Goal: Task Accomplishment & Management: Use online tool/utility

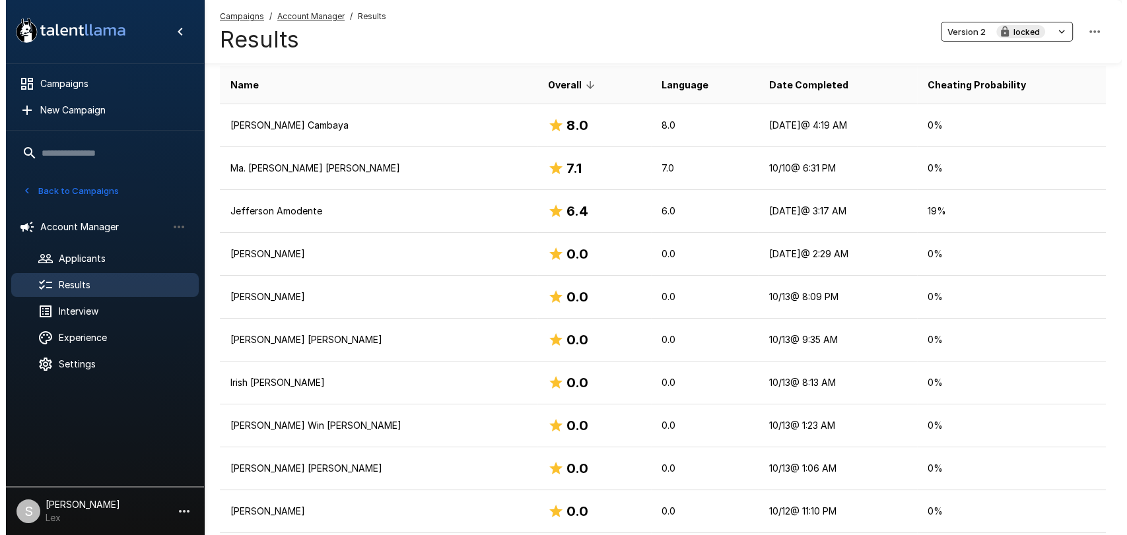
scroll to position [211, 0]
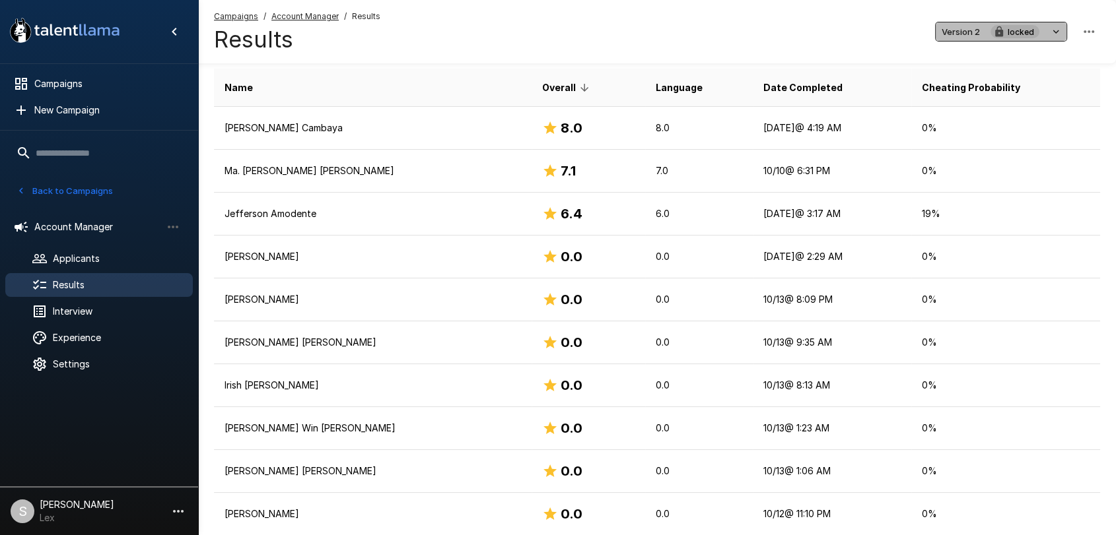
click at [963, 30] on span "Version 2" at bounding box center [960, 31] width 38 height 15
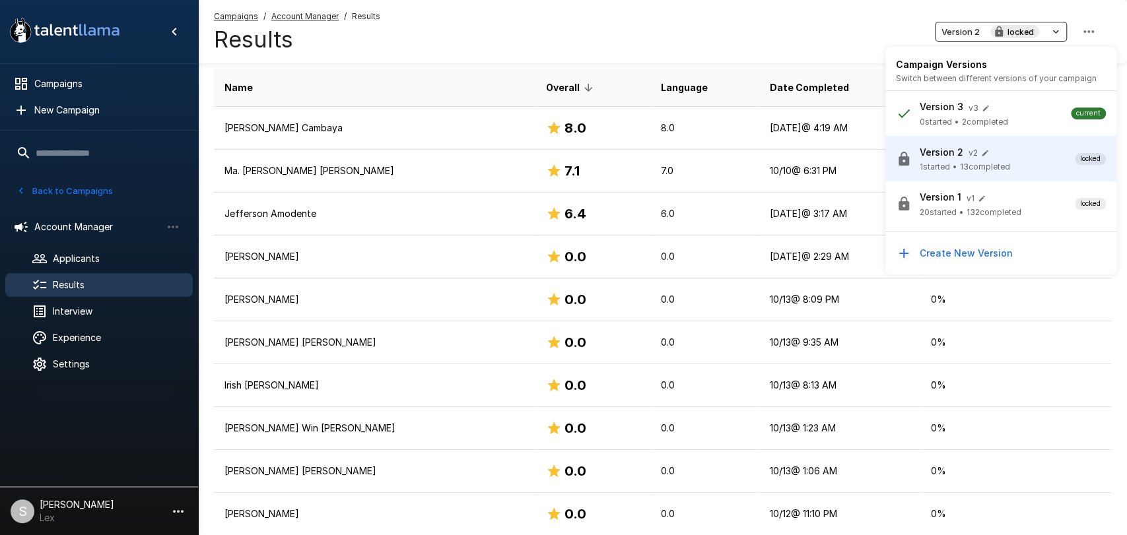
click at [952, 109] on p "Version 3" at bounding box center [941, 106] width 44 height 13
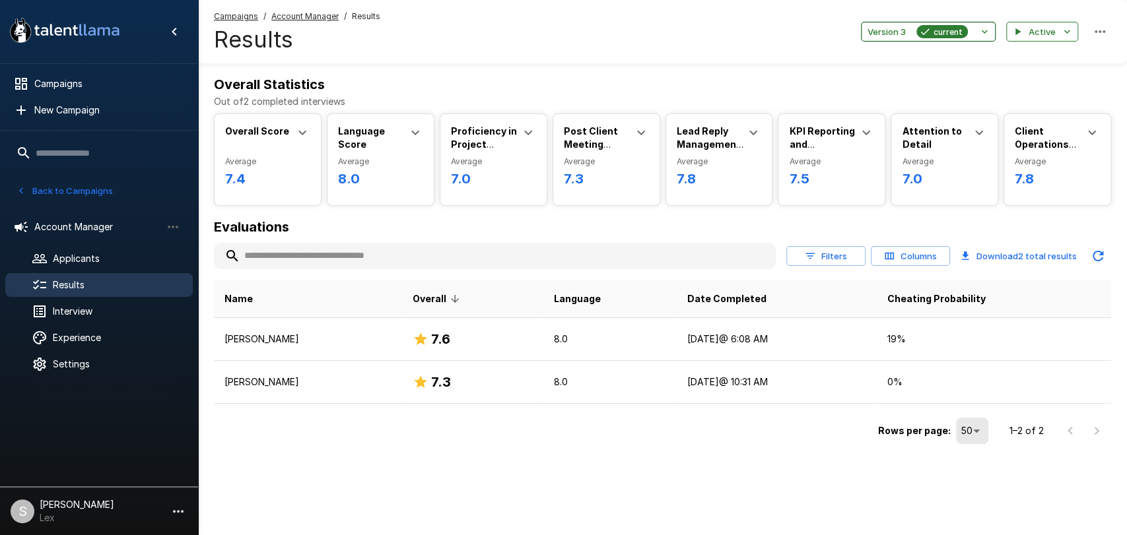
click at [884, 31] on span "Version 3" at bounding box center [886, 31] width 38 height 15
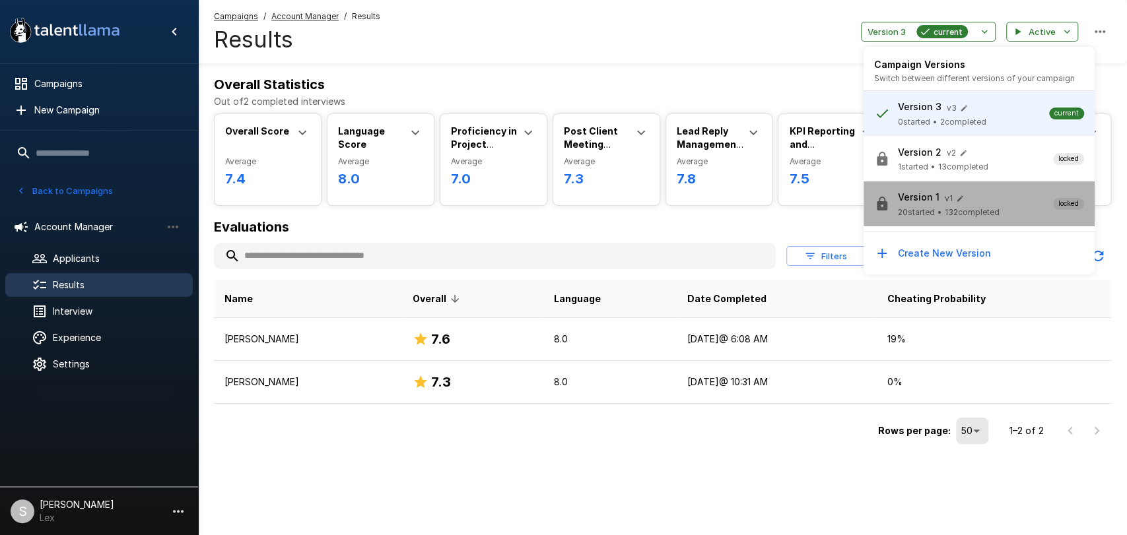
click at [916, 212] on span "20 started" at bounding box center [916, 212] width 37 height 13
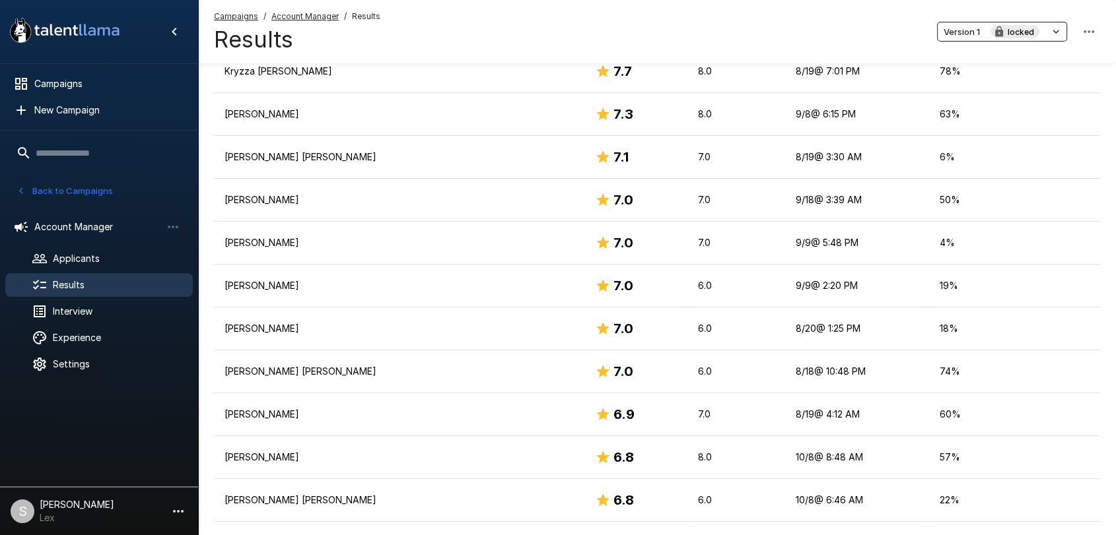
scroll to position [642, 0]
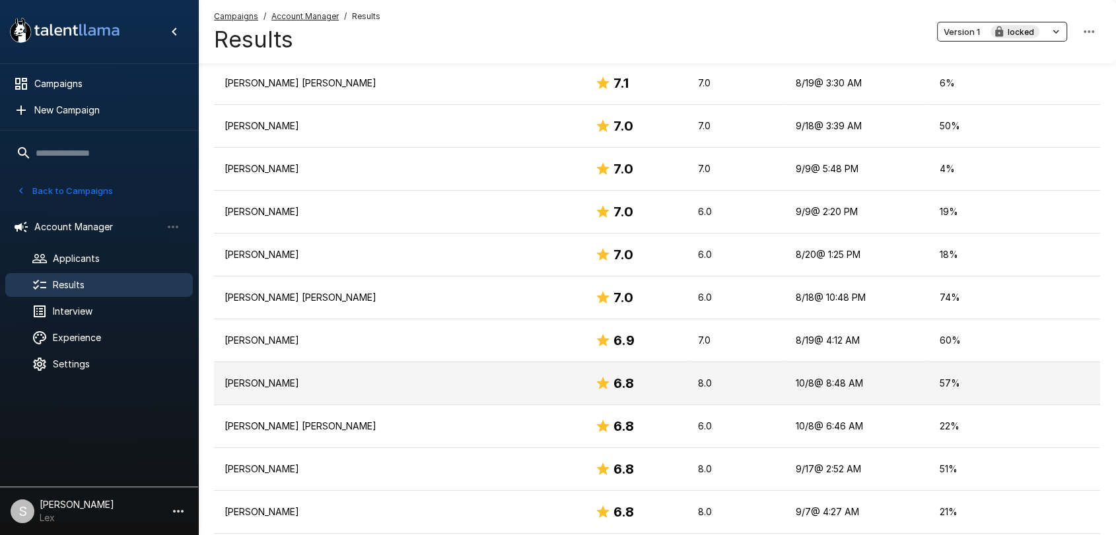
click at [337, 383] on p "[PERSON_NAME]" at bounding box center [398, 383] width 349 height 13
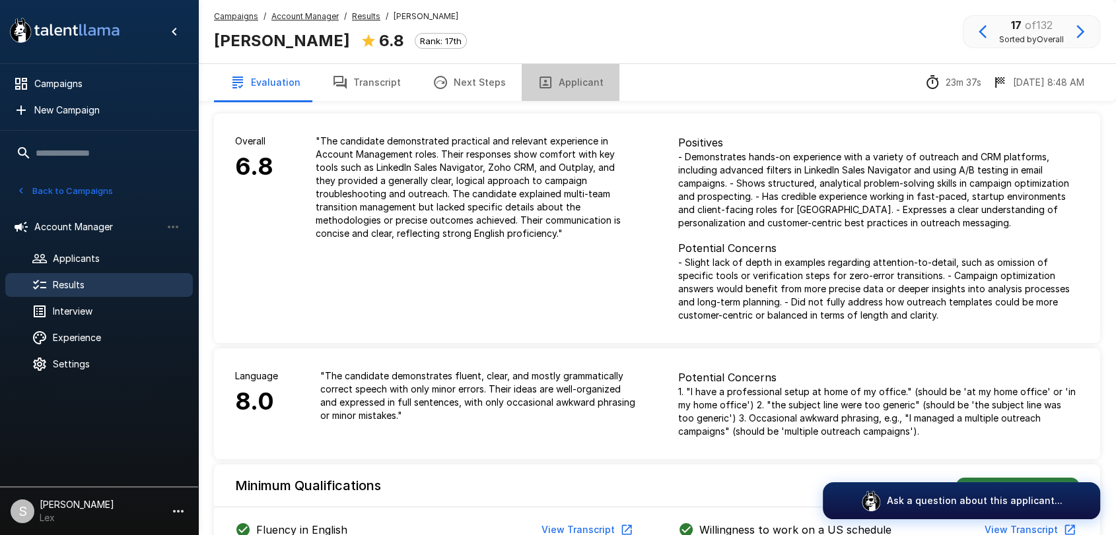
click at [568, 77] on button "Applicant" at bounding box center [570, 82] width 98 height 37
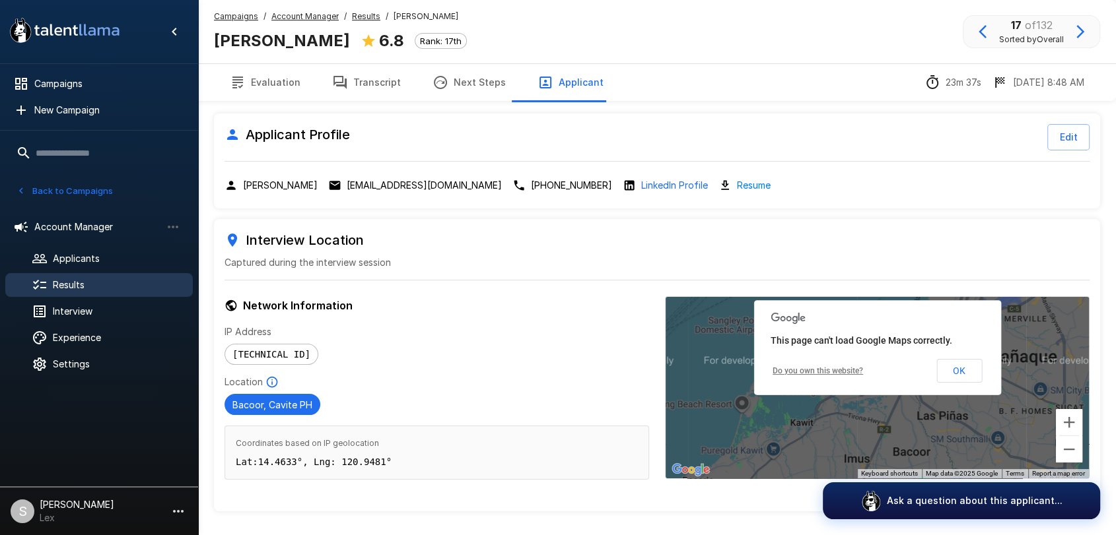
drag, startPoint x: 347, startPoint y: 182, endPoint x: 392, endPoint y: 181, distance: 44.9
click at [392, 181] on div "[PERSON_NAME] [EMAIL_ADDRESS][DOMAIN_NAME] [PHONE_NUMBER] LinkedIn Profile Resu…" at bounding box center [656, 185] width 865 height 15
drag, startPoint x: 241, startPoint y: 182, endPoint x: 388, endPoint y: 183, distance: 147.2
click at [317, 183] on div "[PERSON_NAME]" at bounding box center [270, 185] width 93 height 13
copy p "[PERSON_NAME]"
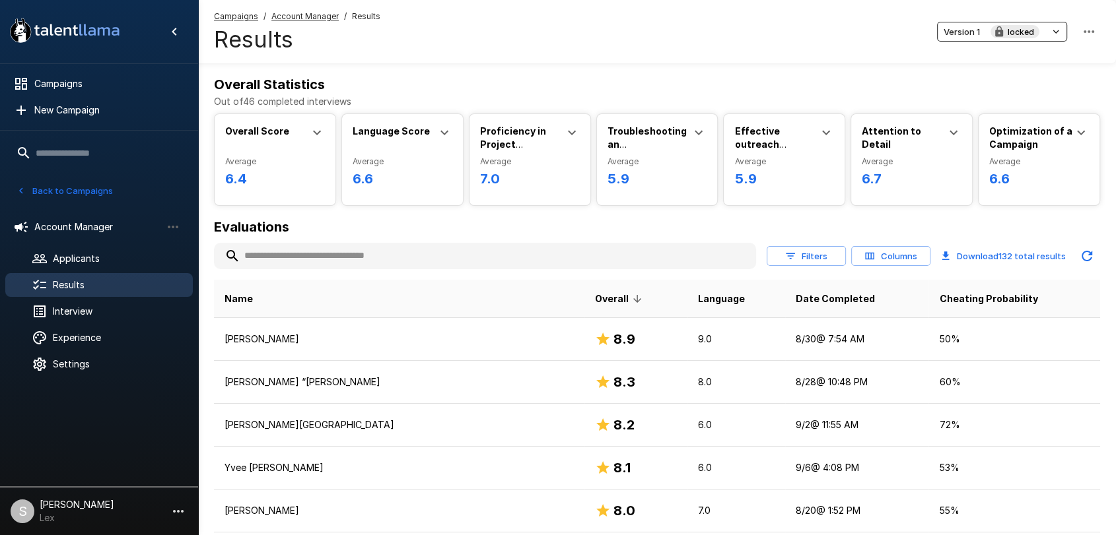
scroll to position [642, 0]
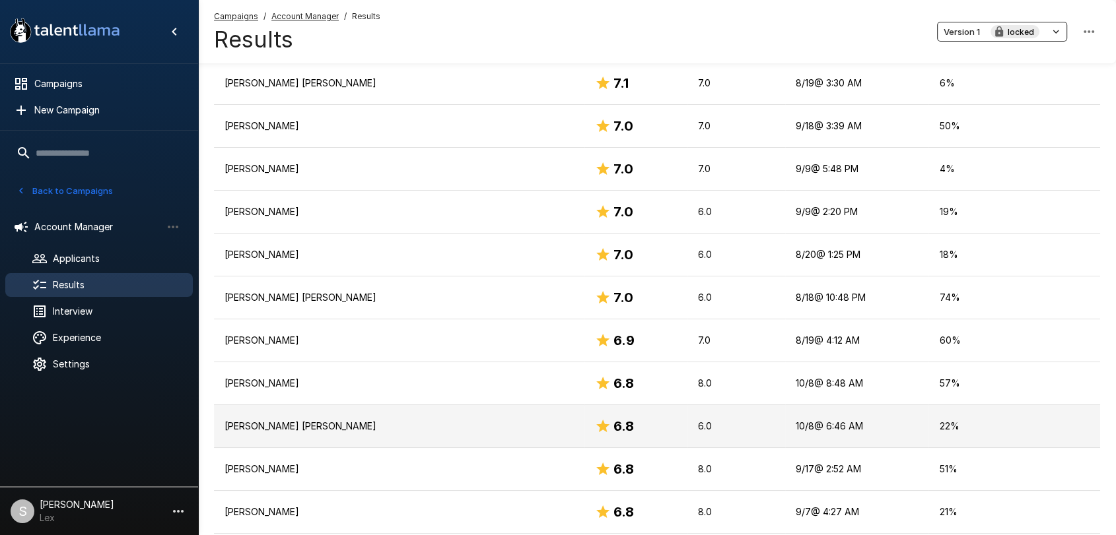
click at [296, 422] on p "[PERSON_NAME] [PERSON_NAME]" at bounding box center [398, 426] width 349 height 13
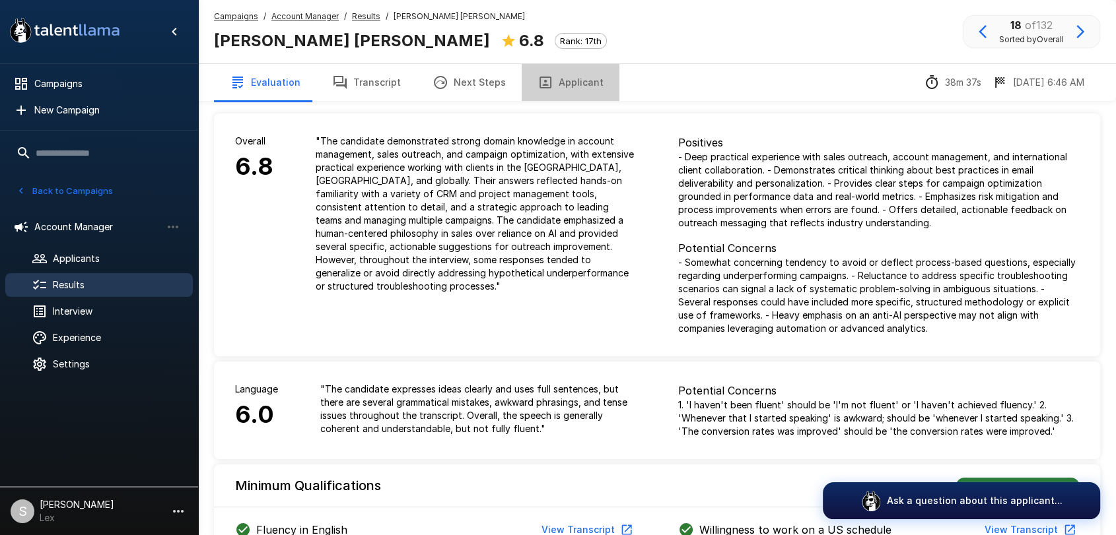
click at [583, 83] on button "Applicant" at bounding box center [570, 82] width 98 height 37
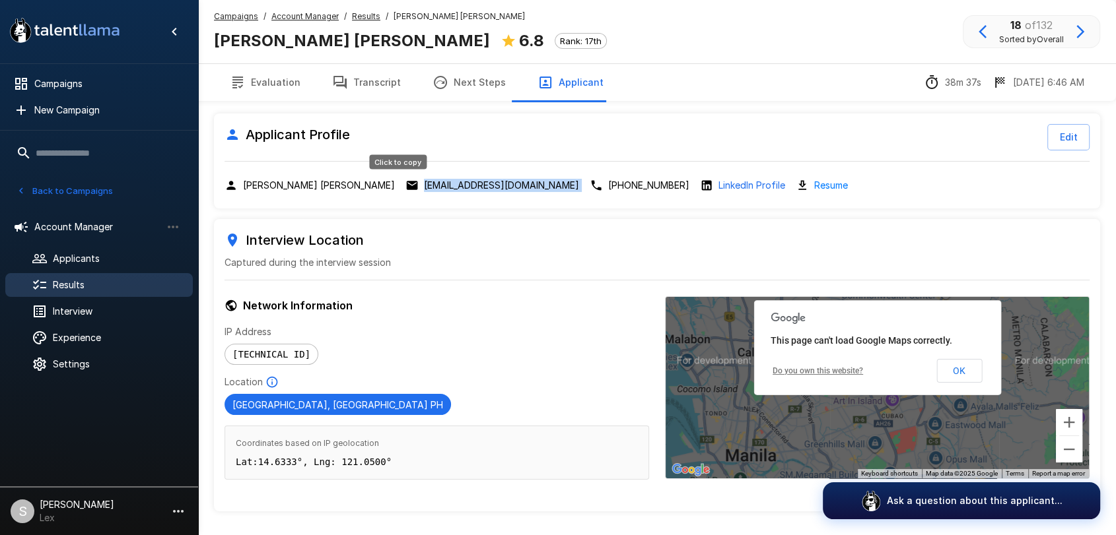
drag, startPoint x: 470, startPoint y: 183, endPoint x: 349, endPoint y: 184, distance: 121.5
click at [349, 184] on div "[PERSON_NAME] [PERSON_NAME] [EMAIL_ADDRESS][DOMAIN_NAME] [PHONE_NUMBER] LinkedI…" at bounding box center [656, 185] width 865 height 15
copy div "[EMAIL_ADDRESS][DOMAIN_NAME]"
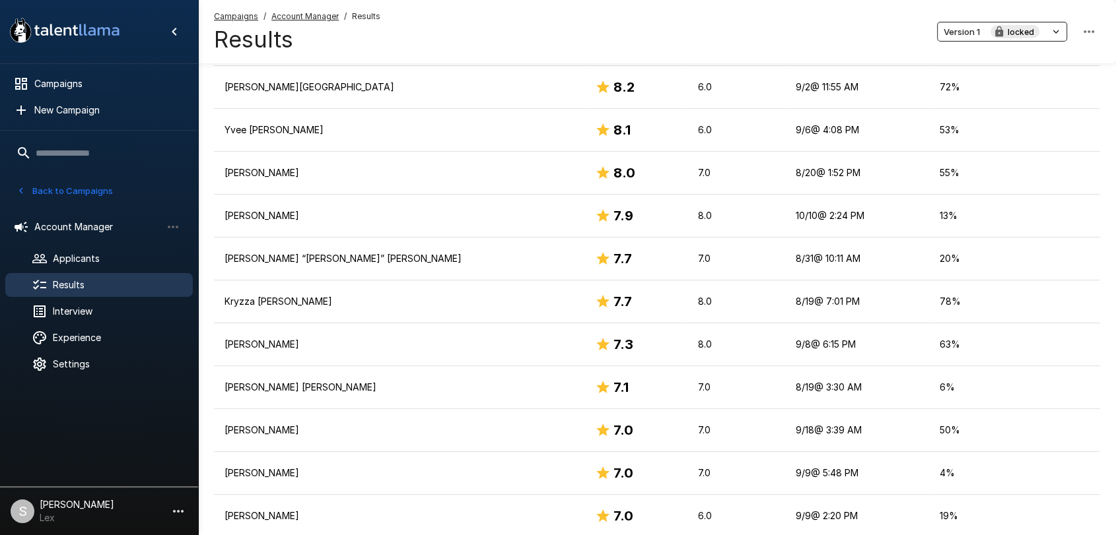
scroll to position [332, 0]
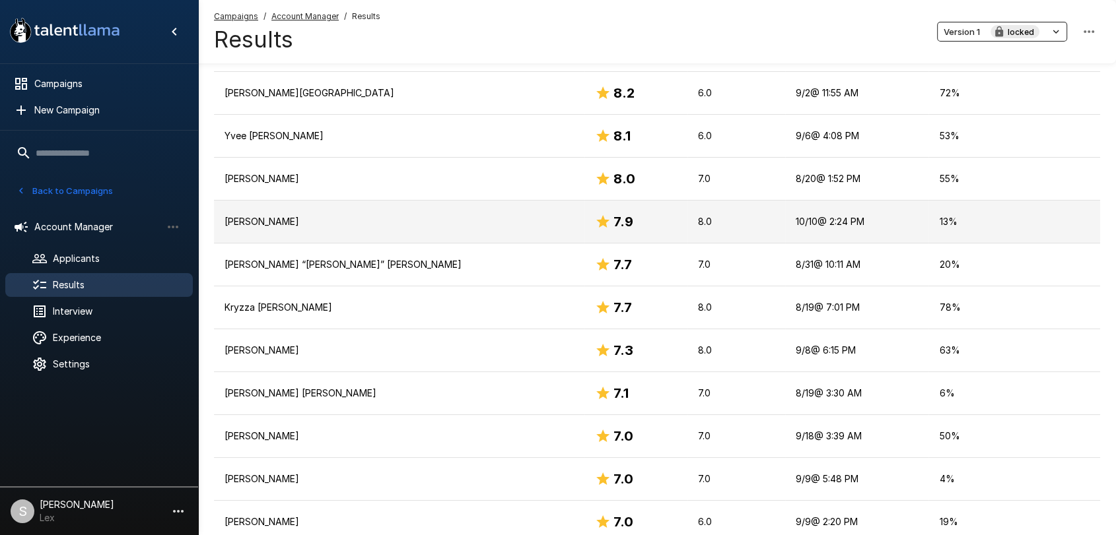
click at [281, 216] on p "[PERSON_NAME]" at bounding box center [398, 221] width 349 height 13
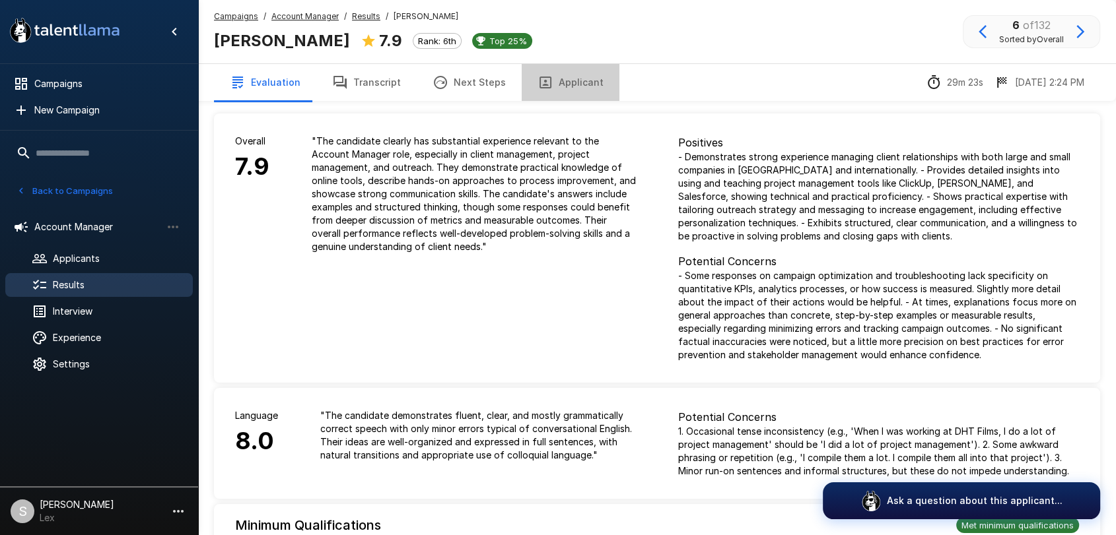
click at [587, 81] on button "Applicant" at bounding box center [570, 82] width 98 height 37
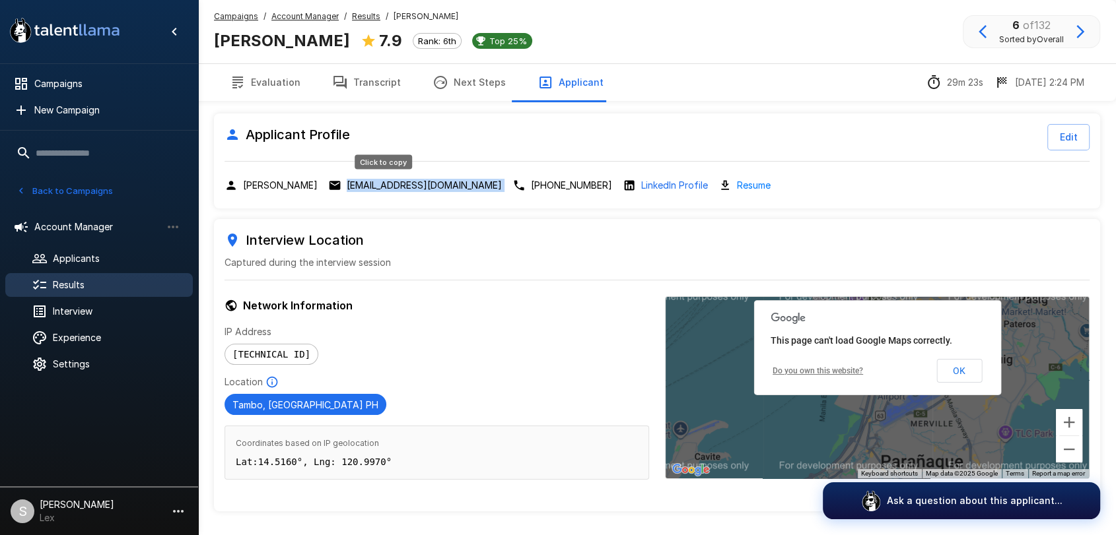
drag, startPoint x: 454, startPoint y: 186, endPoint x: 340, endPoint y: 189, distance: 114.2
click at [340, 189] on div "[PERSON_NAME] [EMAIL_ADDRESS][DOMAIN_NAME] [PHONE_NUMBER] LinkedIn Profile Resu…" at bounding box center [656, 185] width 865 height 15
copy div "[EMAIL_ADDRESS][DOMAIN_NAME]"
